Goal: Information Seeking & Learning: Learn about a topic

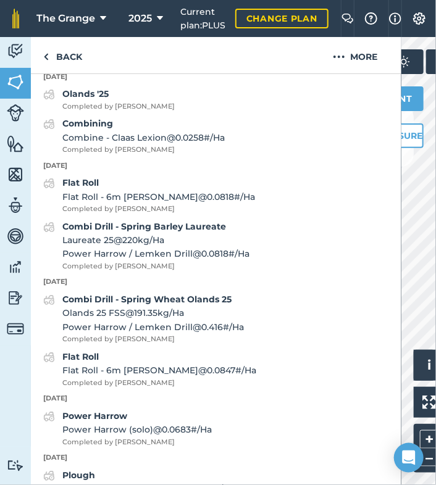
scroll to position [1100, 0]
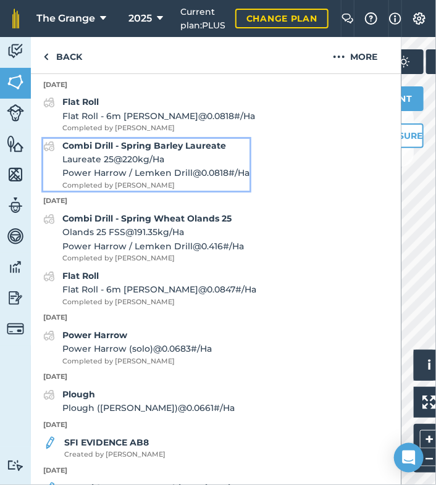
click at [106, 166] on span "Laureate 25 @ 220 kg / Ha" at bounding box center [155, 160] width 187 height 14
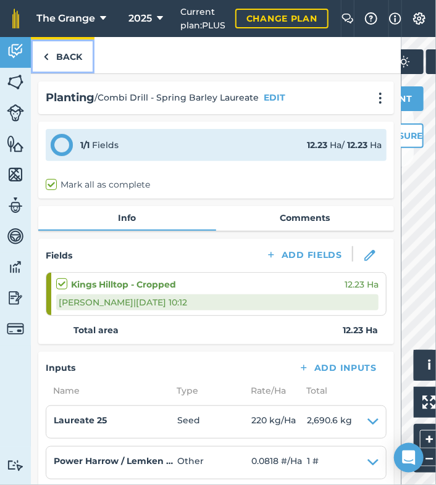
click at [62, 51] on link "Back" at bounding box center [63, 55] width 64 height 36
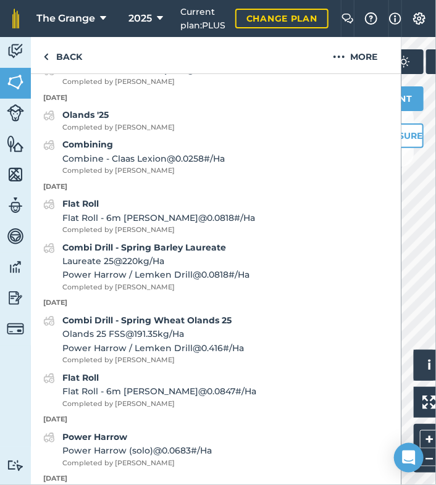
scroll to position [893, 0]
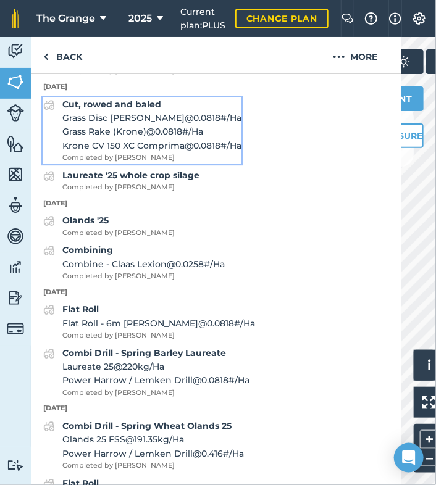
click at [128, 138] on span "Grass Rake (Krone) @ 0.0818 # / Ha" at bounding box center [151, 132] width 179 height 14
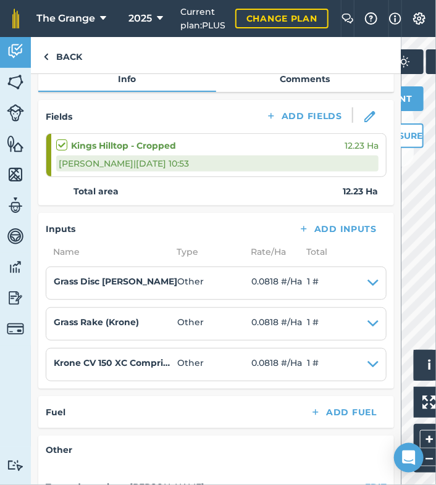
scroll to position [157, 0]
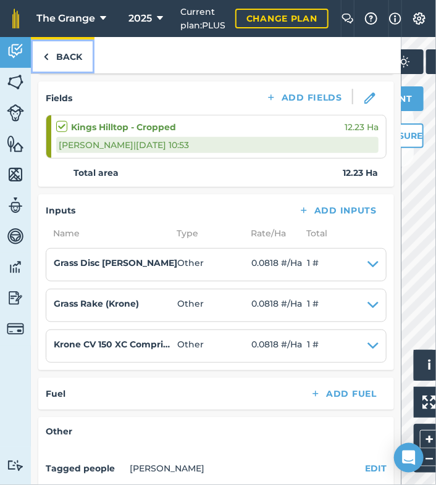
click at [70, 48] on link "Back" at bounding box center [63, 55] width 64 height 36
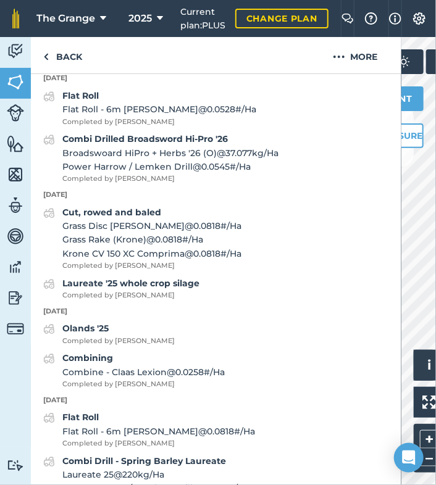
scroll to position [788, 0]
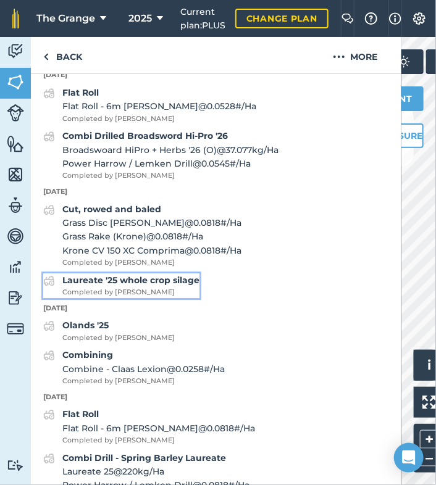
click at [164, 286] on strong "Laureate '25 whole crop silage" at bounding box center [130, 280] width 137 height 11
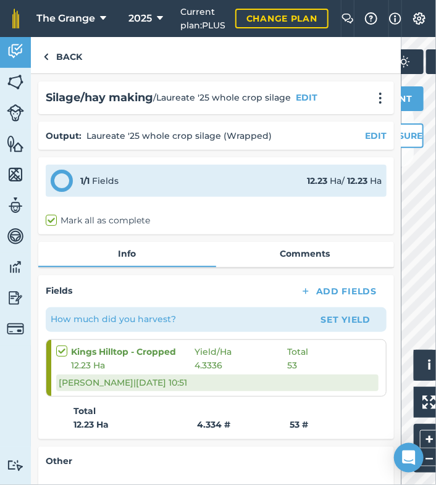
drag, startPoint x: 296, startPoint y: 367, endPoint x: 282, endPoint y: 372, distance: 15.6
click at [282, 372] on div "Kings Hilltop - Cropped Yield / Ha Total 12.23 Ha 4.3336 53 Guy T | [DATE] 10:51" at bounding box center [217, 368] width 322 height 56
drag, startPoint x: 282, startPoint y: 372, endPoint x: 338, endPoint y: 369, distance: 56.9
click at [338, 369] on div "12.23 Ha 4.3336 53" at bounding box center [217, 366] width 322 height 14
click at [60, 55] on link "Back" at bounding box center [63, 55] width 64 height 36
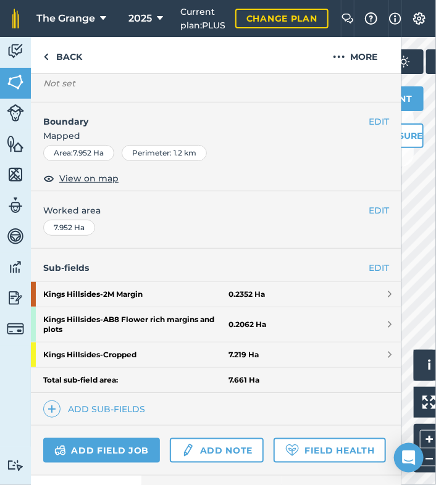
scroll to position [234, 0]
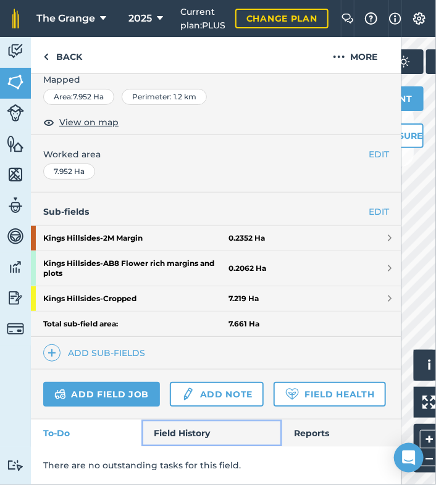
click at [197, 432] on link "Field History" at bounding box center [211, 433] width 140 height 27
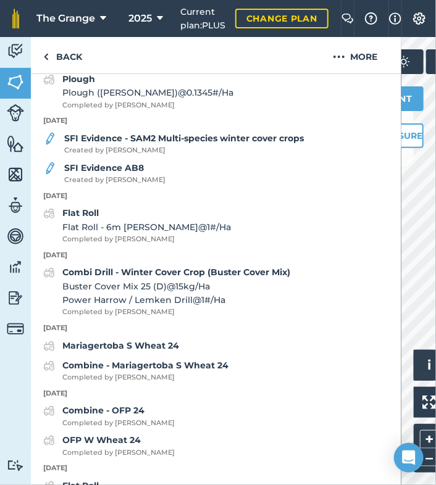
scroll to position [1390, 0]
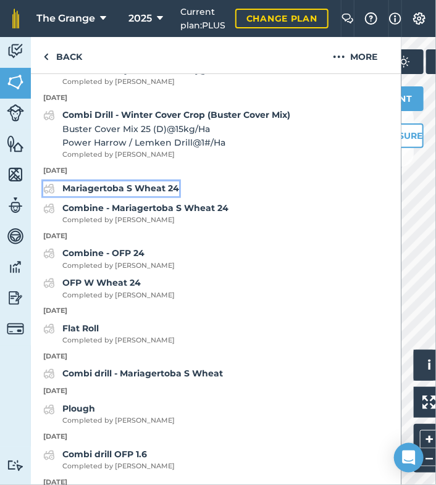
click at [123, 194] on strong "Mariagertoba S Wheat 24" at bounding box center [120, 188] width 117 height 11
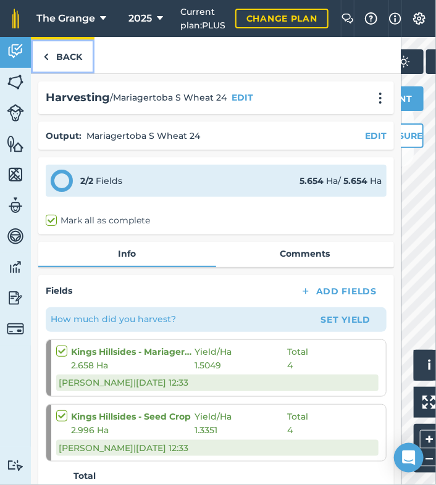
click at [74, 57] on link "Back" at bounding box center [63, 55] width 64 height 36
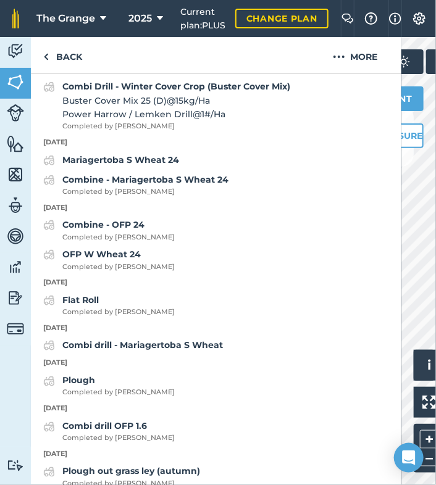
scroll to position [1366, 0]
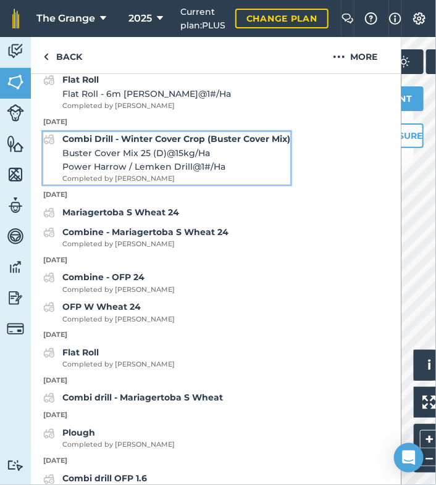
click at [175, 144] on strong "Combi Drill - Winter Cover Crop (Buster Cover Mix)" at bounding box center [176, 138] width 228 height 11
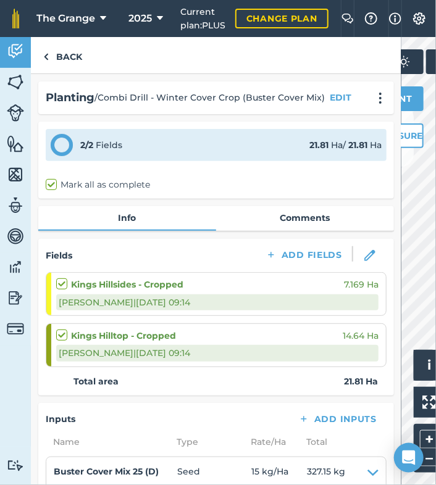
scroll to position [262, 0]
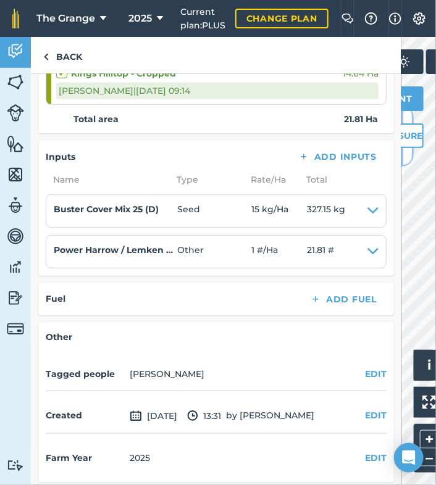
click at [409, 159] on button at bounding box center [407, 136] width 12 height 62
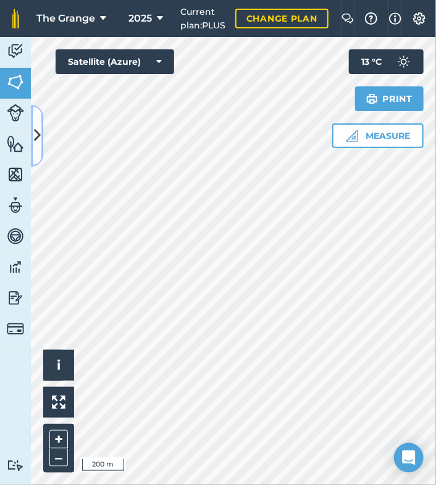
click at [40, 160] on button at bounding box center [37, 136] width 12 height 62
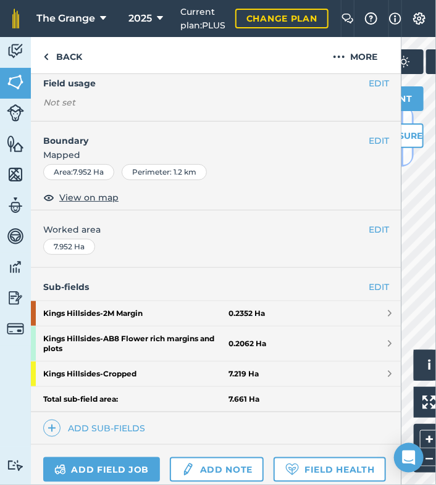
scroll to position [234, 0]
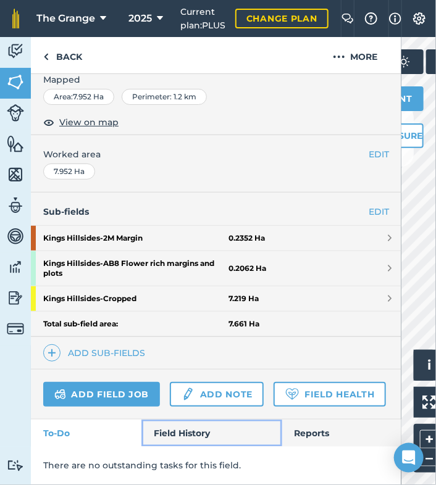
click at [156, 429] on link "Field History" at bounding box center [211, 433] width 140 height 27
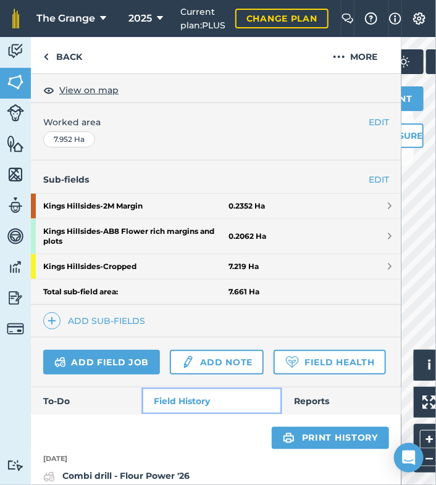
scroll to position [655, 0]
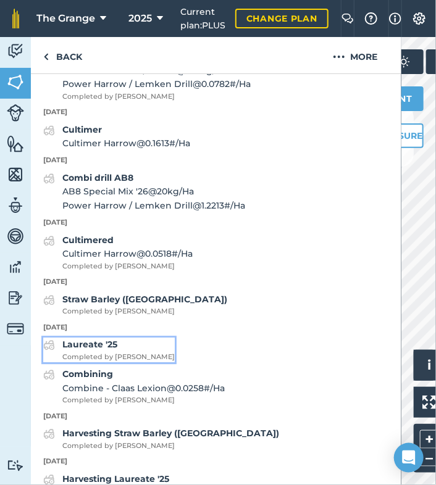
click at [112, 363] on span "Completed by [PERSON_NAME]" at bounding box center [118, 357] width 112 height 11
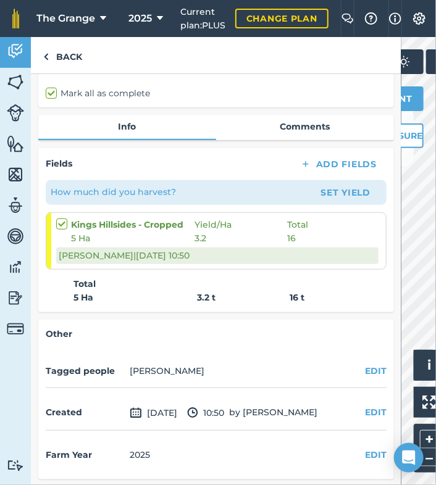
scroll to position [75, 0]
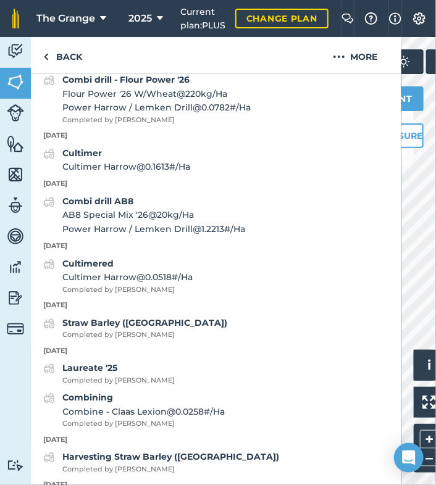
scroll to position [788, 0]
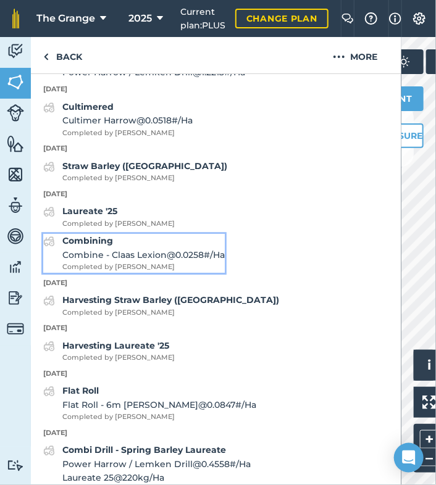
click at [148, 262] on span "Combine - Claas Lexion @ 0.0258 # / Ha" at bounding box center [143, 255] width 162 height 14
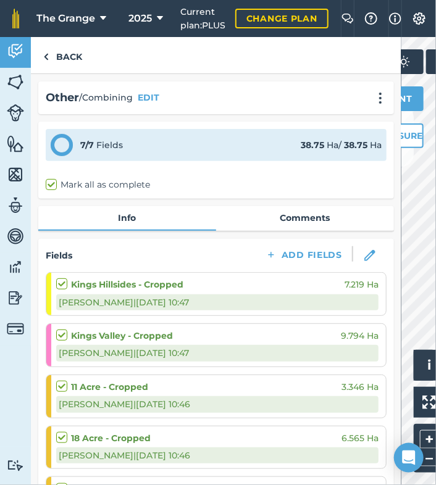
click at [251, 91] on div "Other / Combining EDIT" at bounding box center [216, 98] width 341 height 18
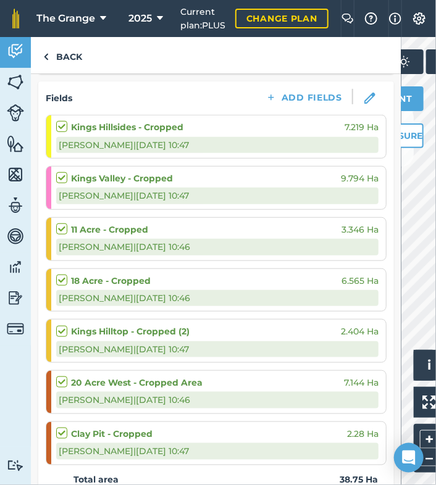
scroll to position [367, 0]
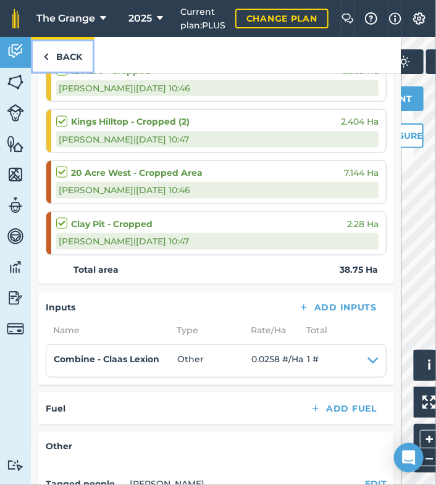
click at [53, 63] on link "Back" at bounding box center [63, 55] width 64 height 36
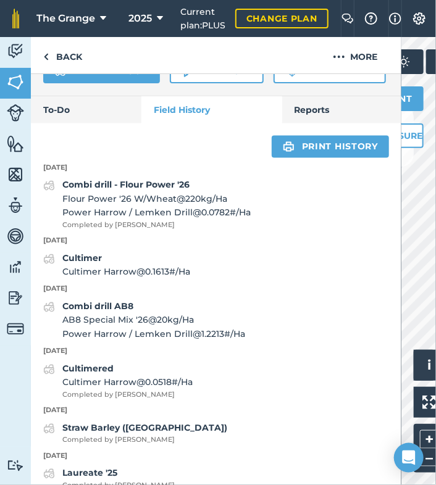
scroll to position [735, 0]
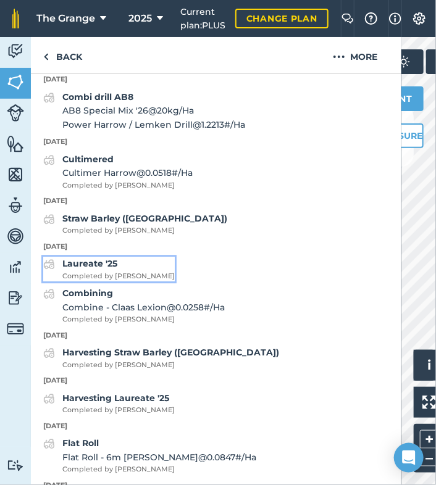
click at [81, 282] on div "Laureate '25 Completed by [PERSON_NAME]" at bounding box center [118, 269] width 112 height 25
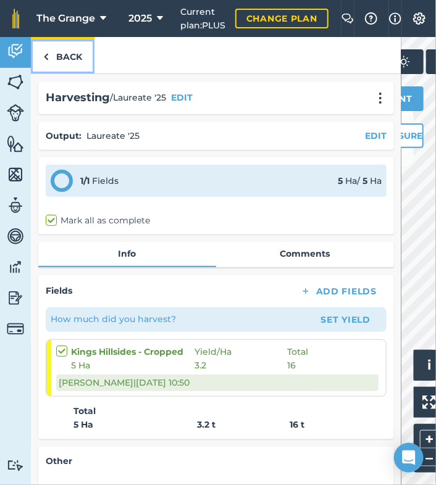
click at [54, 55] on link "Back" at bounding box center [63, 55] width 64 height 36
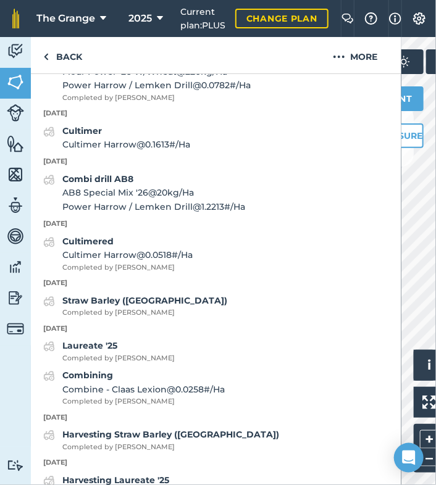
scroll to position [840, 0]
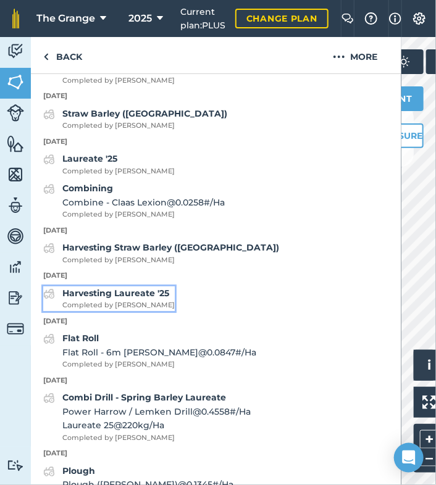
click at [154, 299] on strong "Harvesting Laureate '25" at bounding box center [115, 293] width 107 height 11
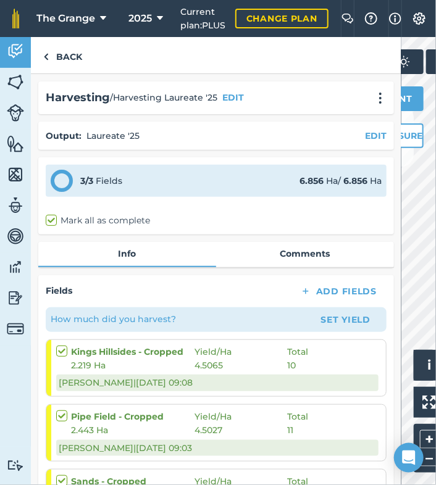
scroll to position [157, 0]
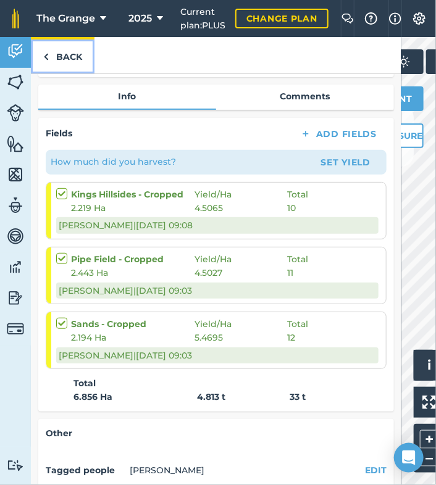
click at [77, 52] on link "Back" at bounding box center [63, 55] width 64 height 36
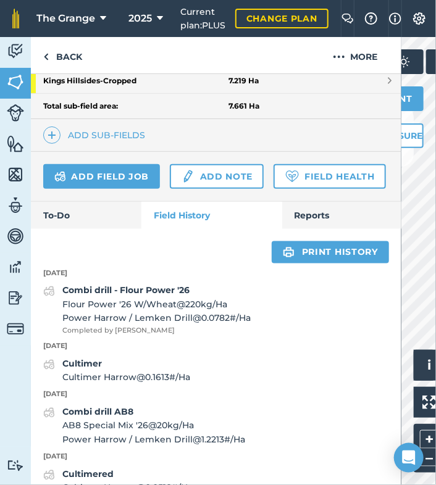
scroll to position [683, 0]
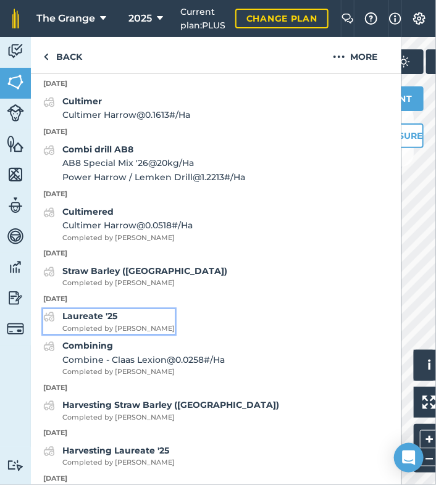
click at [116, 322] on strong "Laureate '25" at bounding box center [89, 316] width 55 height 11
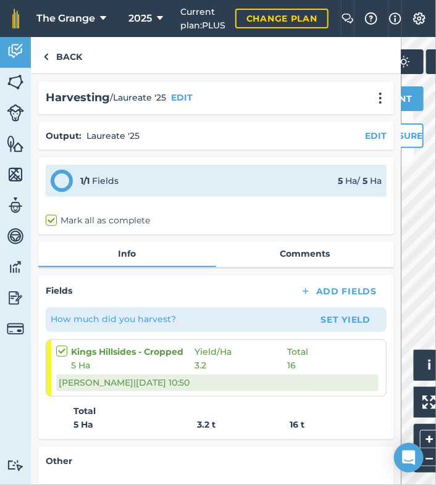
scroll to position [105, 0]
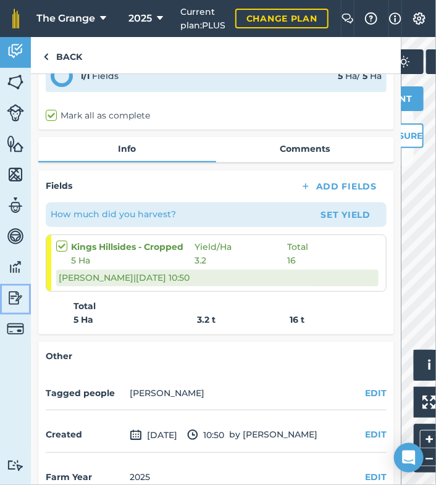
click at [17, 294] on img at bounding box center [15, 298] width 17 height 19
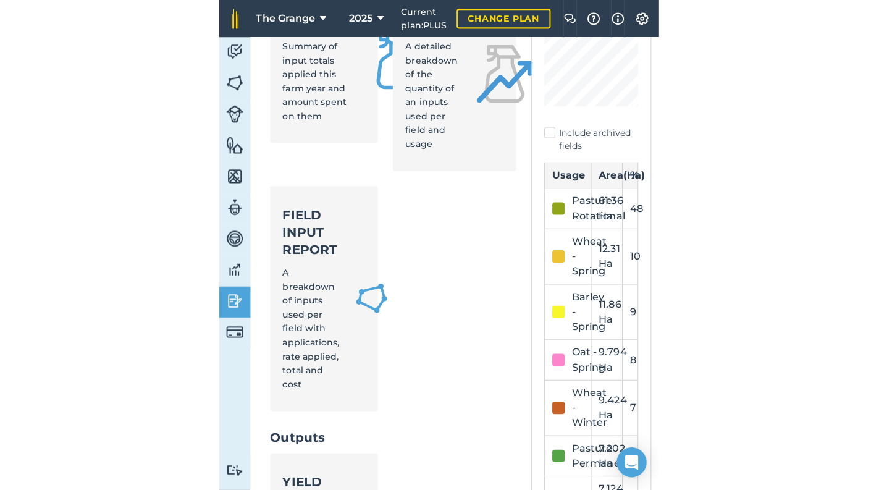
scroll to position [262, 0]
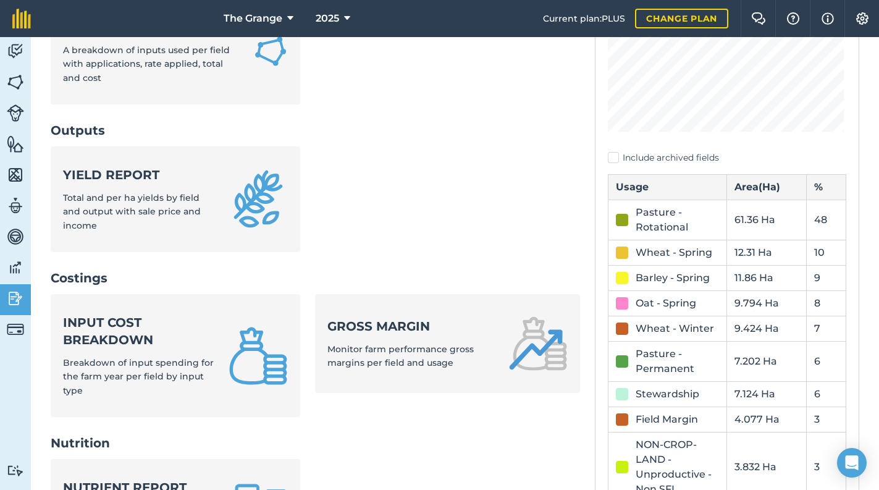
click at [435, 281] on div "Barley - Spring" at bounding box center [668, 277] width 104 height 15
click at [435, 278] on td "11.86 Ha" at bounding box center [766, 278] width 79 height 25
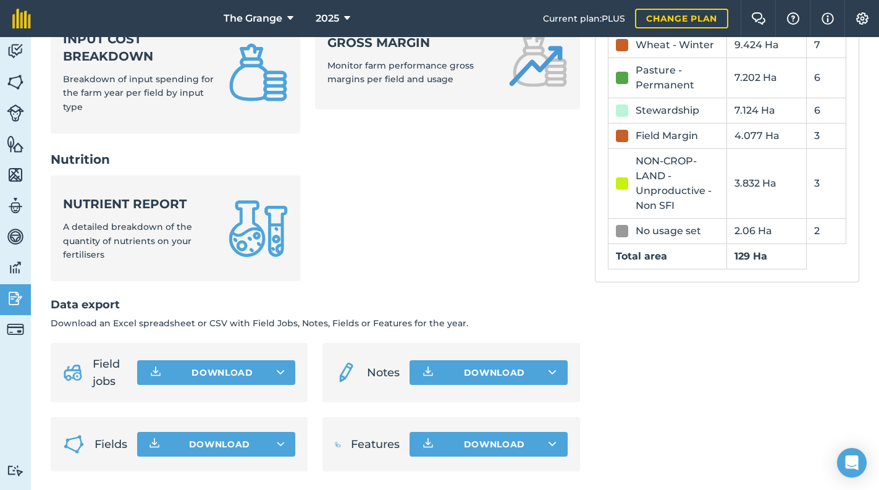
scroll to position [546, 0]
click at [278, 442] on icon "button" at bounding box center [281, 443] width 7 height 3
click at [435, 443] on button "Download" at bounding box center [488, 443] width 158 height 25
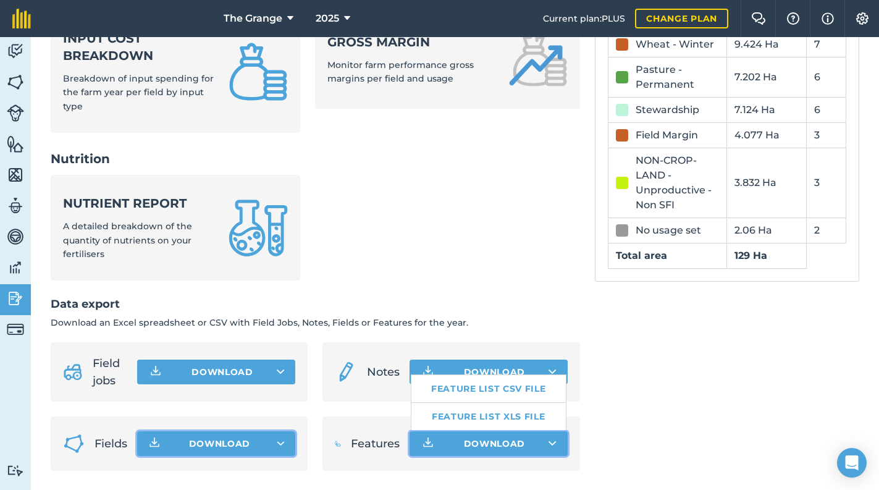
click at [435, 443] on button "Download Feature list CSV file Feature list XLS file" at bounding box center [488, 443] width 158 height 25
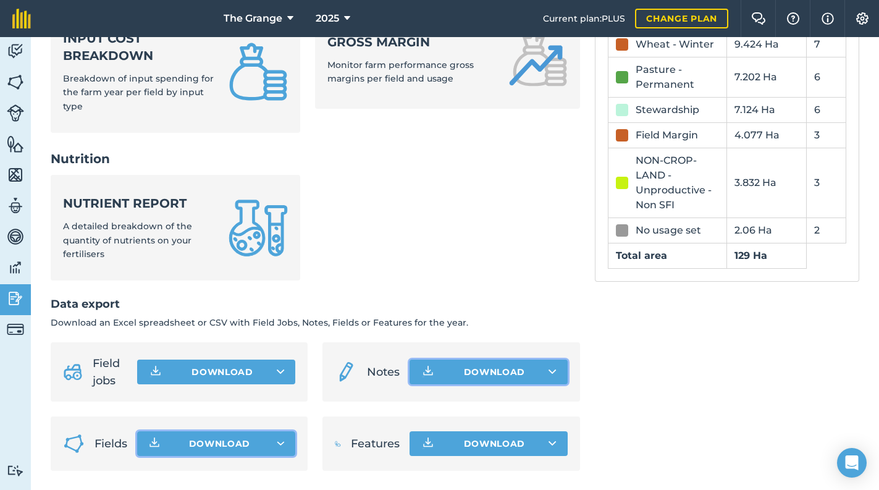
click at [435, 372] on icon at bounding box center [552, 372] width 8 height 12
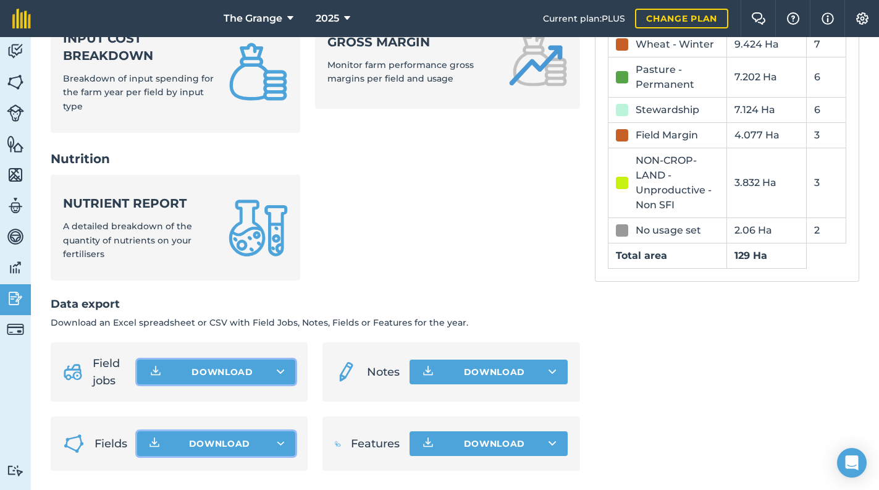
click at [283, 375] on button "Download" at bounding box center [216, 371] width 158 height 25
click at [283, 375] on button "Download Field jobs CSV file Field jobs XLS file" at bounding box center [216, 371] width 158 height 25
click at [435, 221] on ul "Nutrient report A detailed breakdown of the quantity of nutrients on your ferti…" at bounding box center [315, 235] width 529 height 120
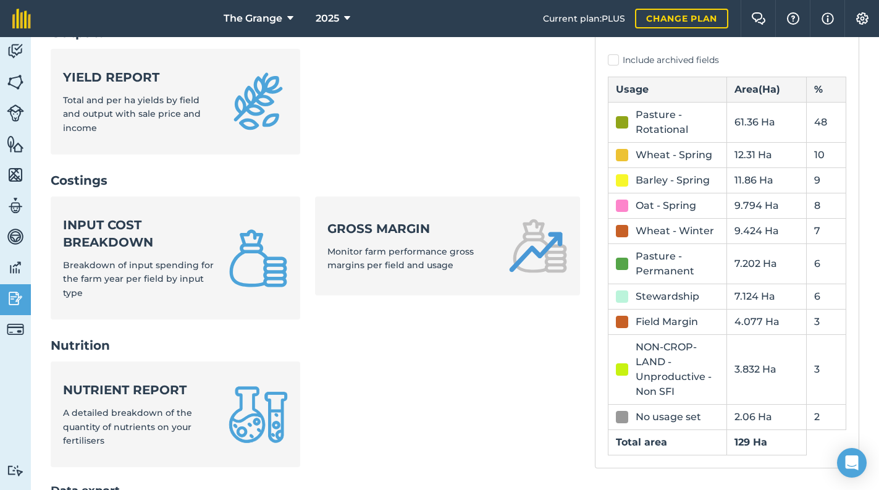
scroll to position [336, 0]
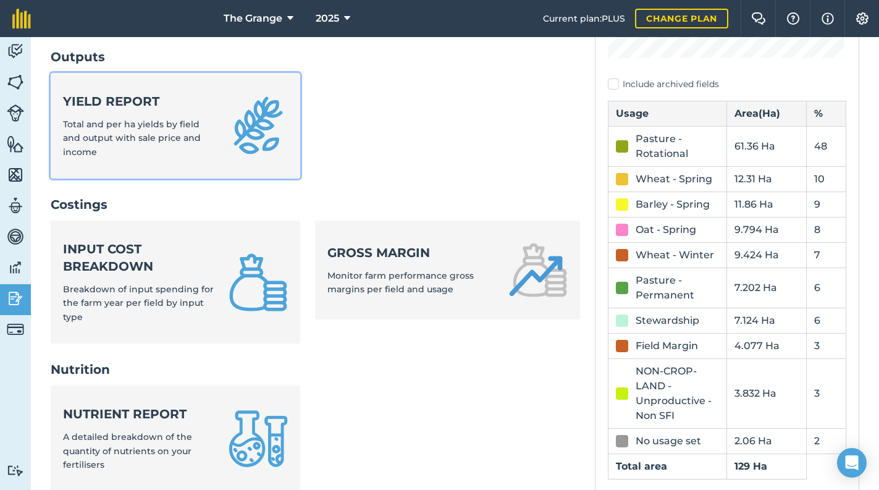
click at [231, 132] on img at bounding box center [257, 125] width 59 height 59
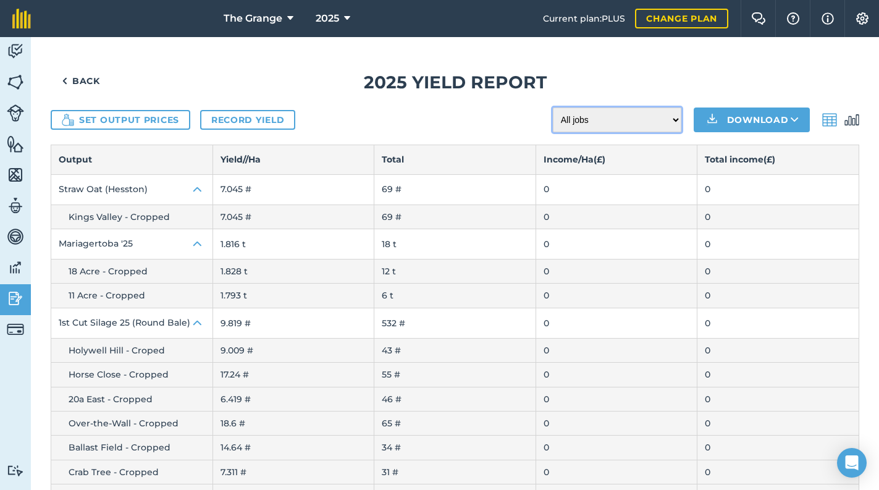
click at [435, 115] on select "All jobs Incomplete jobs Complete jobs" at bounding box center [617, 119] width 128 height 25
select select "done"
click at [435, 107] on select "All jobs Incomplete jobs Complete jobs" at bounding box center [617, 119] width 128 height 25
click at [435, 78] on h1 "2025 Yield report" at bounding box center [455, 83] width 808 height 28
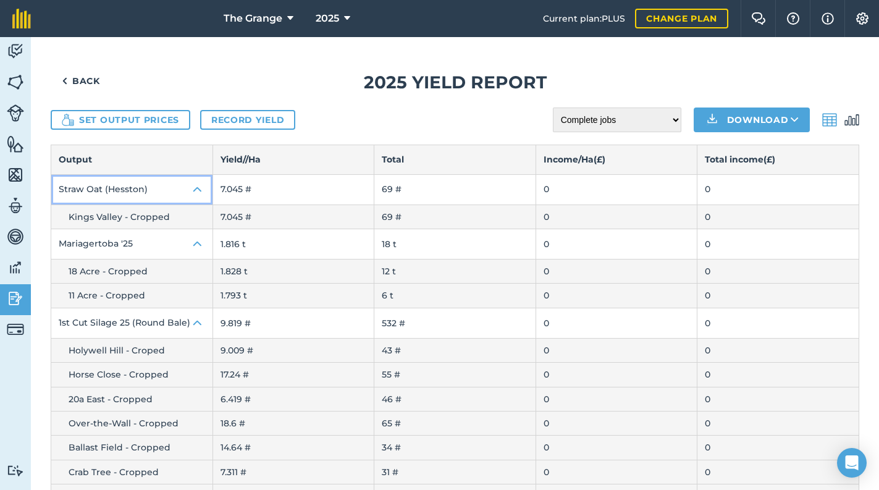
click at [196, 190] on img at bounding box center [197, 189] width 15 height 15
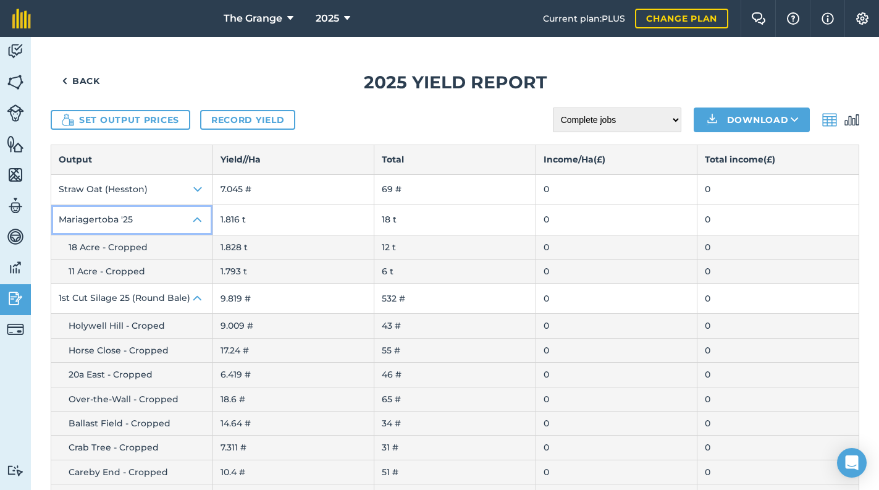
click at [195, 216] on img at bounding box center [197, 219] width 15 height 15
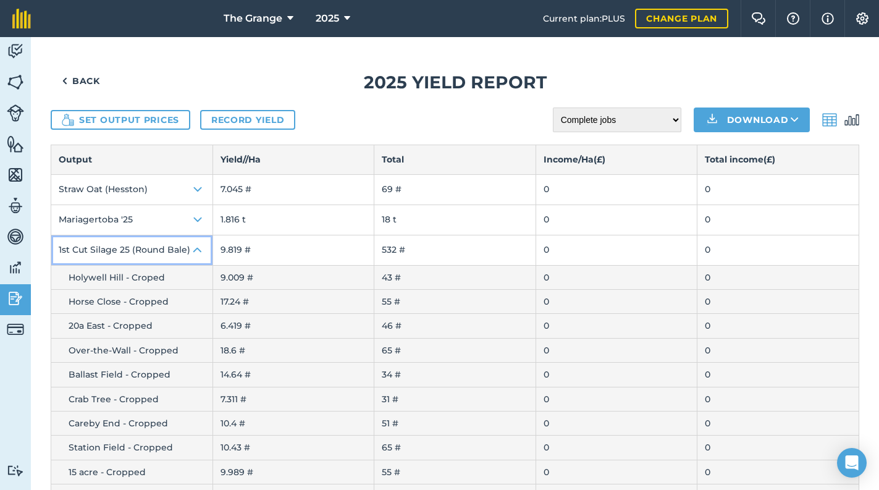
click at [194, 240] on button "1st Cut Silage 25 (Round Bale)" at bounding box center [131, 250] width 161 height 30
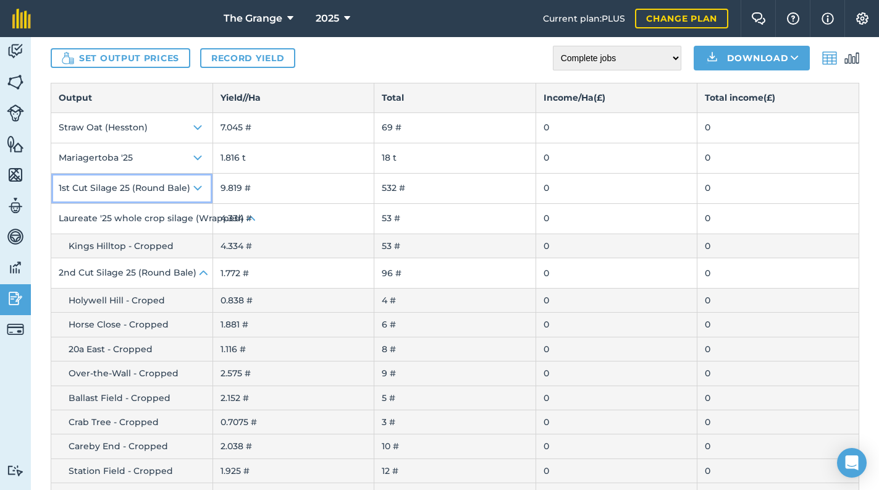
scroll to position [210, 0]
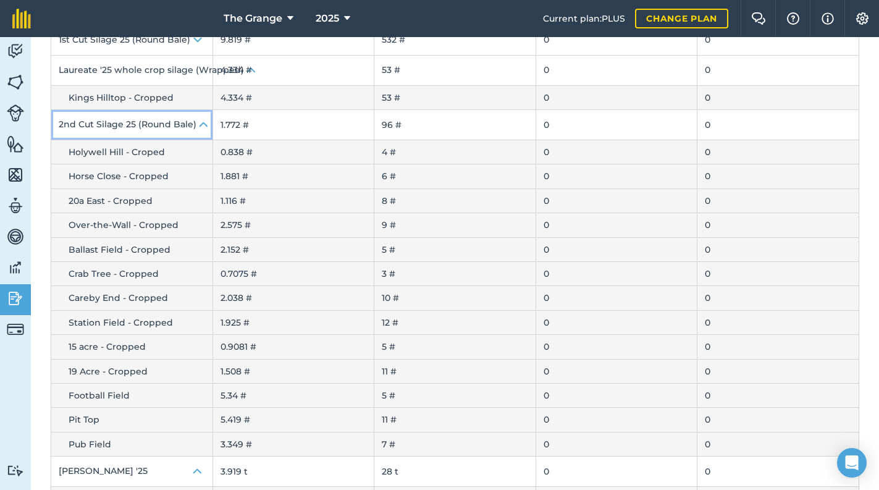
click at [198, 123] on img at bounding box center [203, 124] width 15 height 15
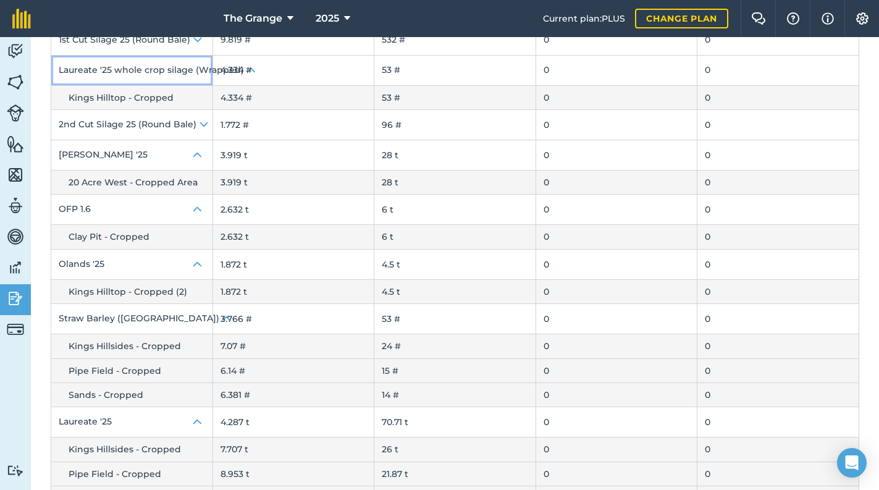
click at [198, 69] on button "Laureate '25 whole crop silage (Wrapped)" at bounding box center [131, 71] width 161 height 30
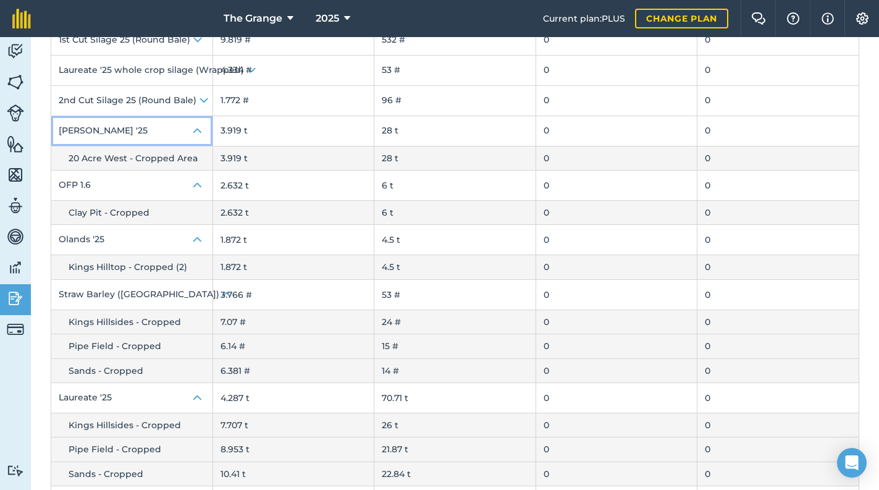
click at [193, 123] on img at bounding box center [197, 130] width 15 height 15
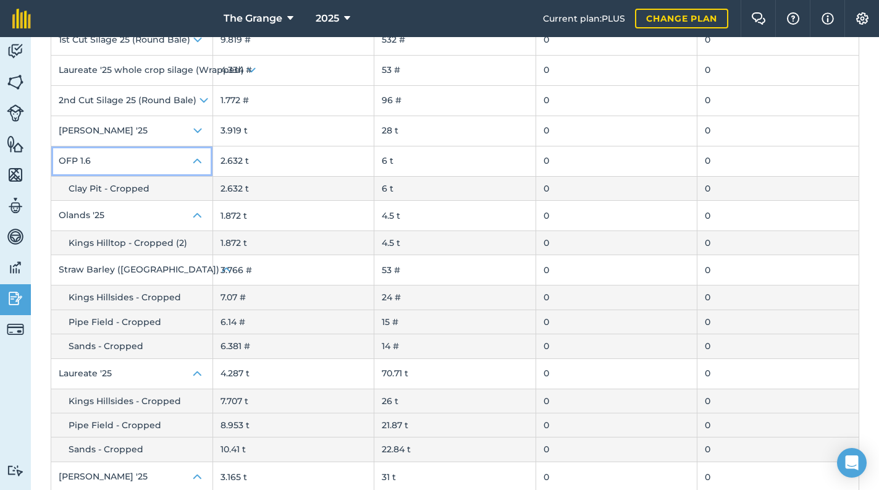
click at [198, 156] on img at bounding box center [197, 161] width 15 height 15
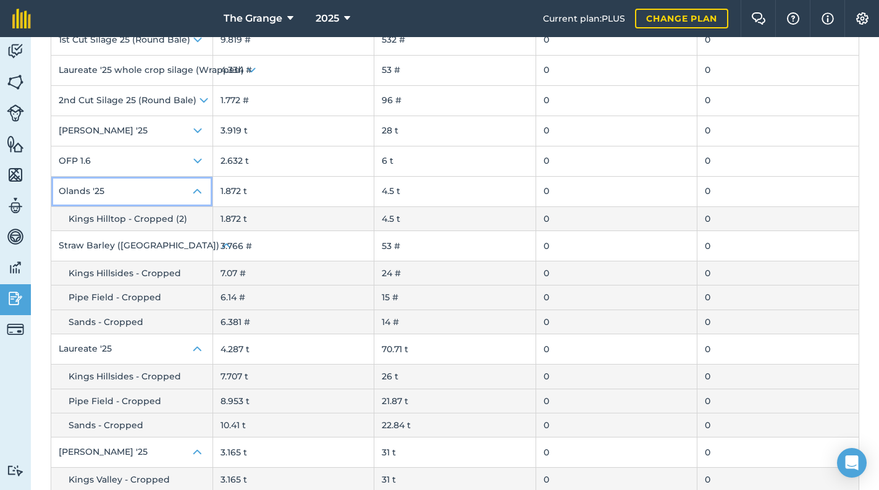
click at [197, 186] on img at bounding box center [197, 191] width 15 height 15
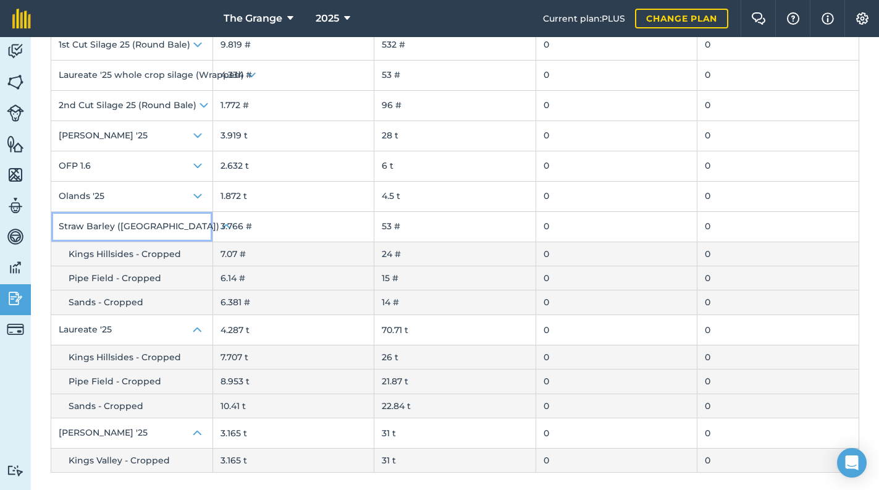
click at [219, 219] on img at bounding box center [226, 226] width 15 height 15
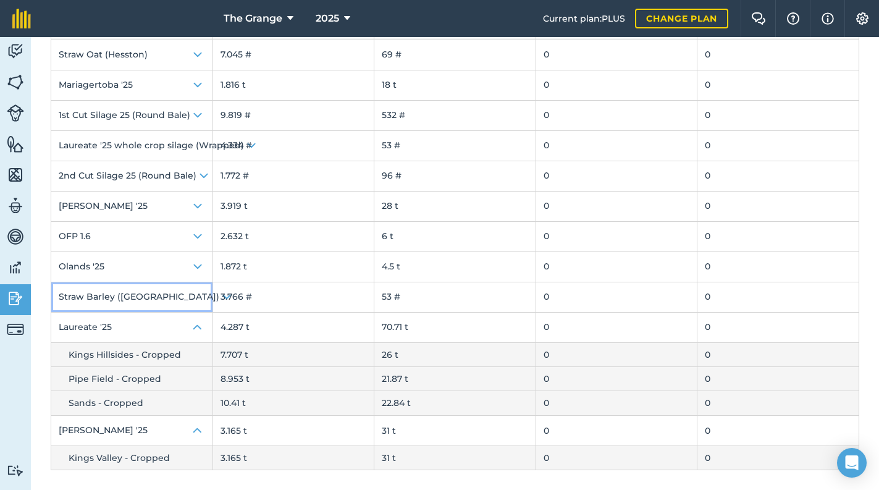
scroll to position [132, 0]
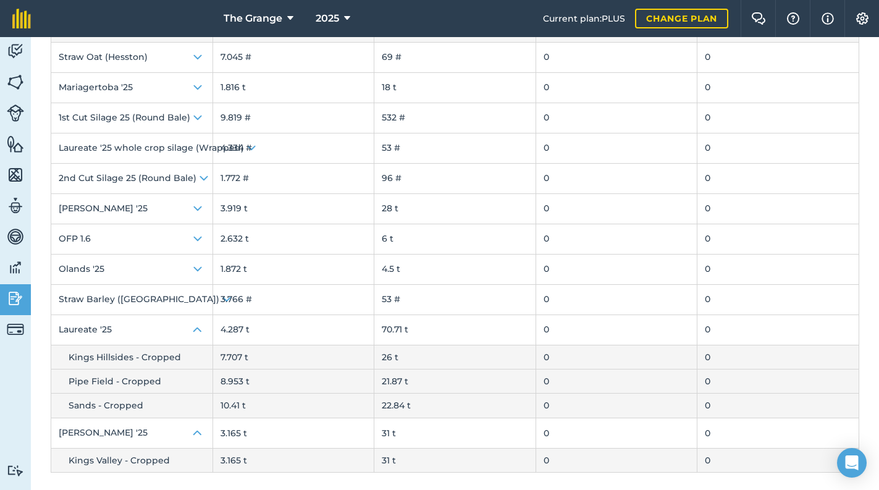
click at [405, 362] on td "26 t" at bounding box center [455, 357] width 162 height 24
drag, startPoint x: 379, startPoint y: 354, endPoint x: 424, endPoint y: 353, distance: 45.1
click at [424, 353] on td "26 t" at bounding box center [455, 357] width 162 height 24
click at [435, 379] on td "21.87 t" at bounding box center [455, 381] width 162 height 24
click at [265, 403] on td "10.41 t" at bounding box center [293, 405] width 162 height 24
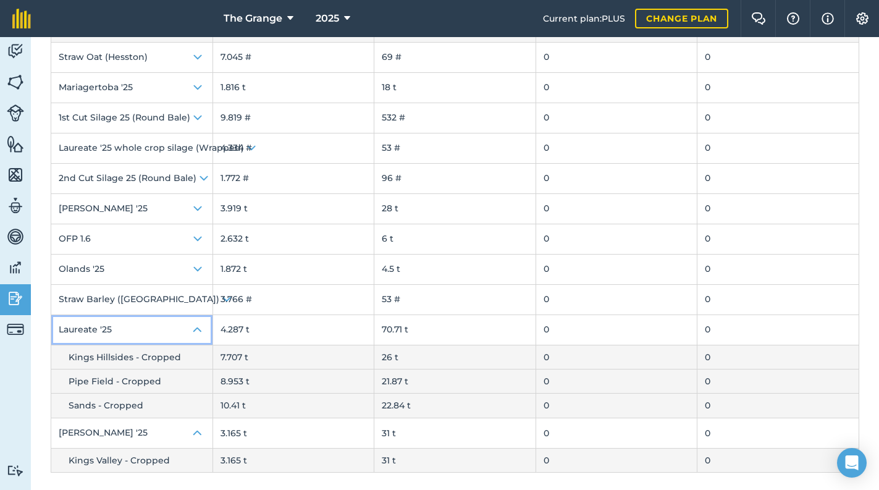
click at [194, 328] on img at bounding box center [197, 329] width 15 height 15
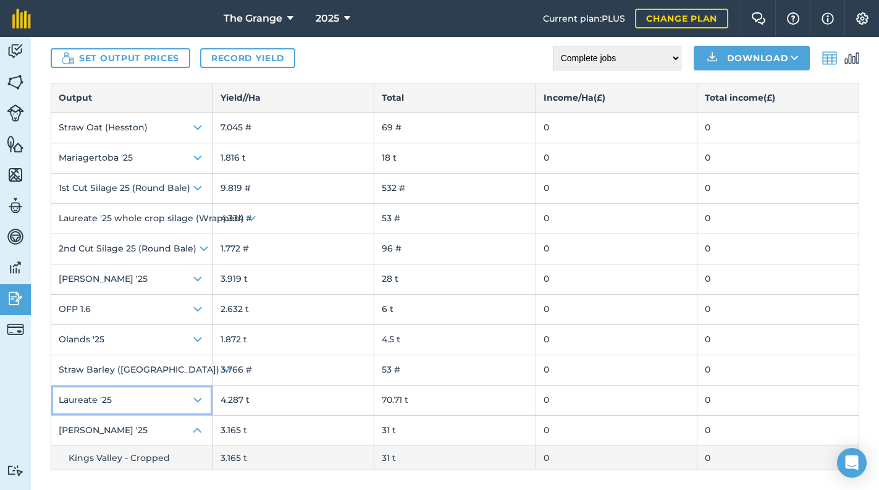
scroll to position [60, 0]
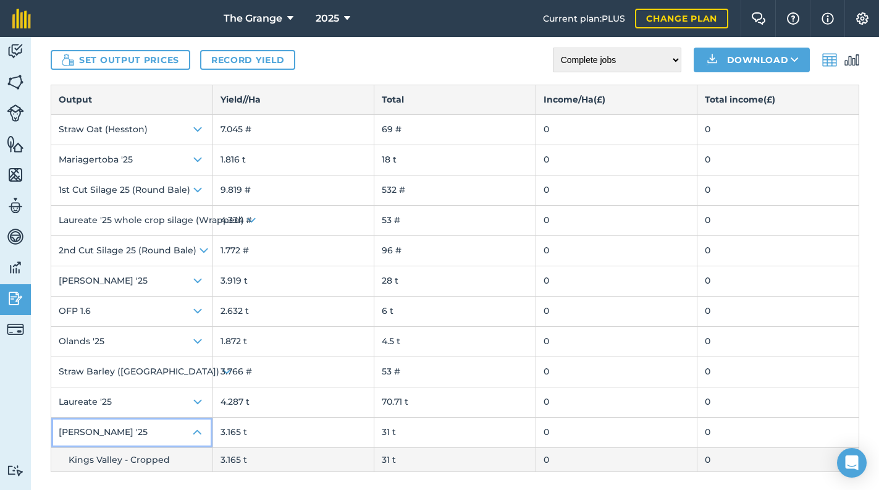
click at [196, 434] on img at bounding box center [197, 432] width 15 height 15
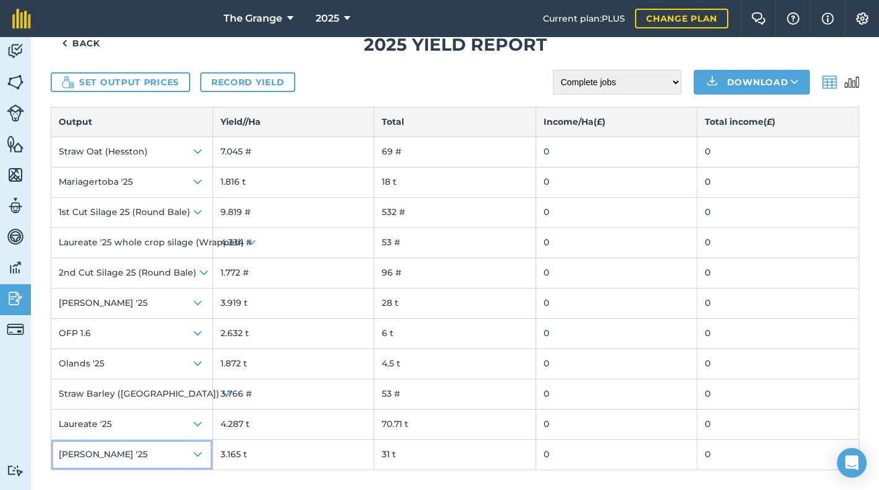
scroll to position [35, 0]
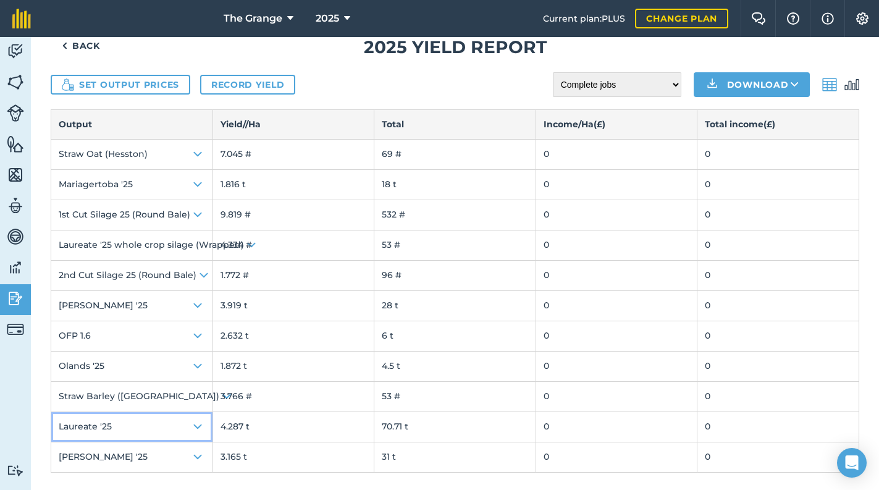
click at [198, 422] on img at bounding box center [197, 426] width 15 height 15
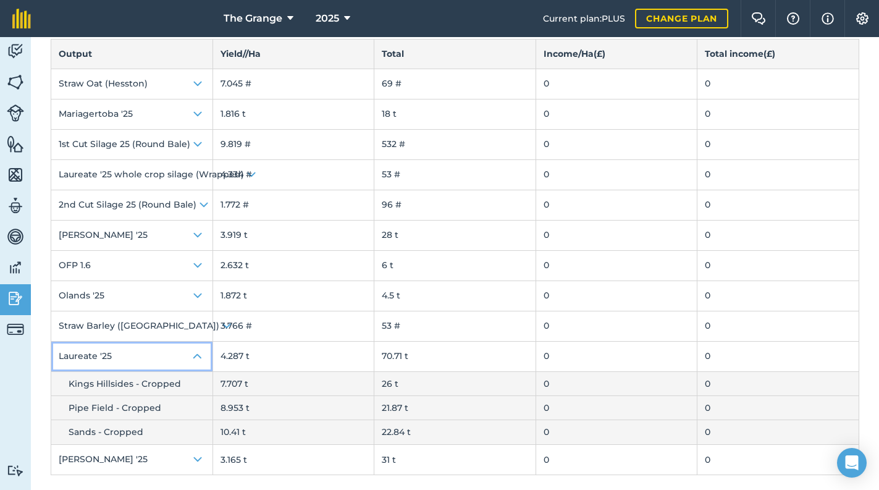
scroll to position [108, 0]
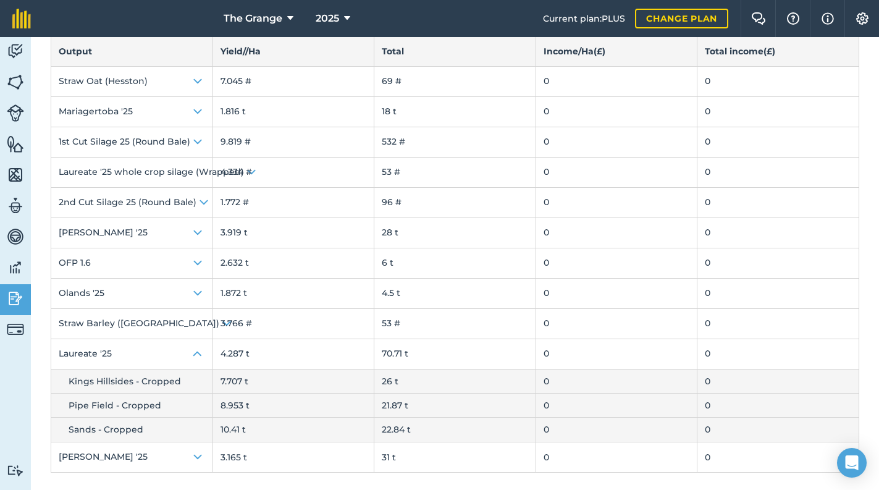
click at [156, 383] on span "Kings Hillsides - Cropped" at bounding box center [125, 380] width 112 height 11
click at [17, 79] on img at bounding box center [15, 82] width 17 height 19
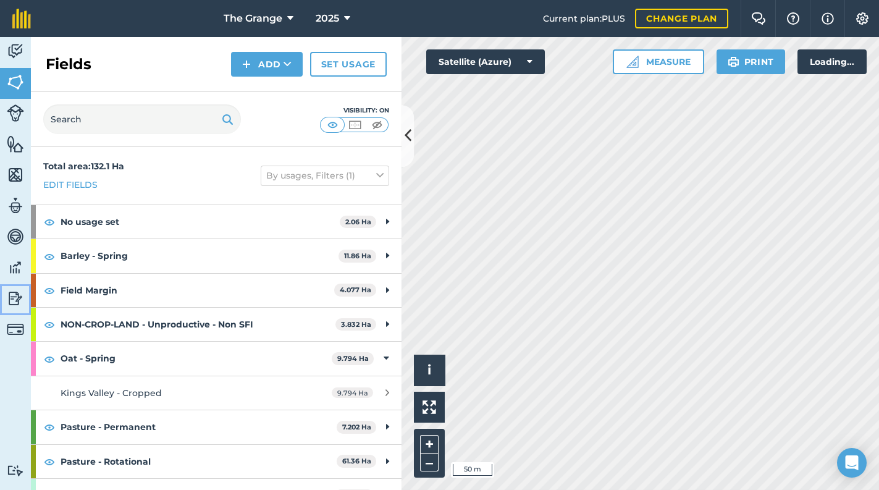
click at [7, 299] on img at bounding box center [15, 298] width 17 height 19
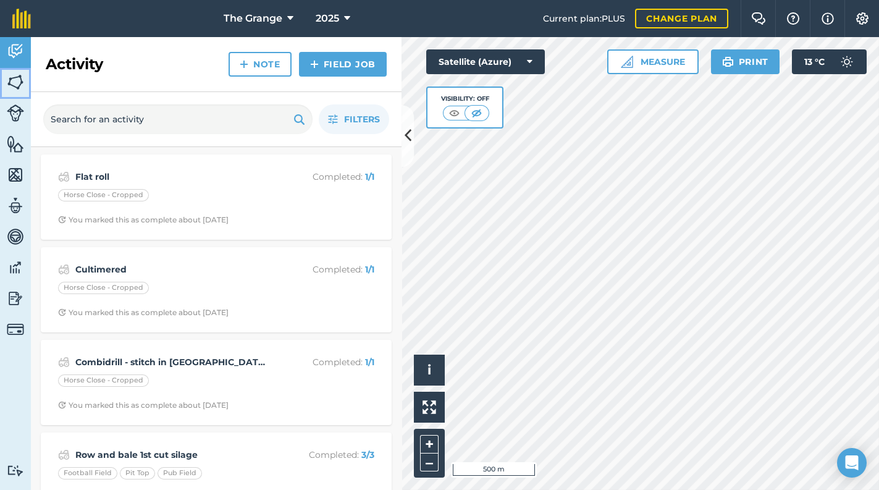
click at [21, 86] on img at bounding box center [15, 82] width 17 height 19
